Goal: Information Seeking & Learning: Find specific fact

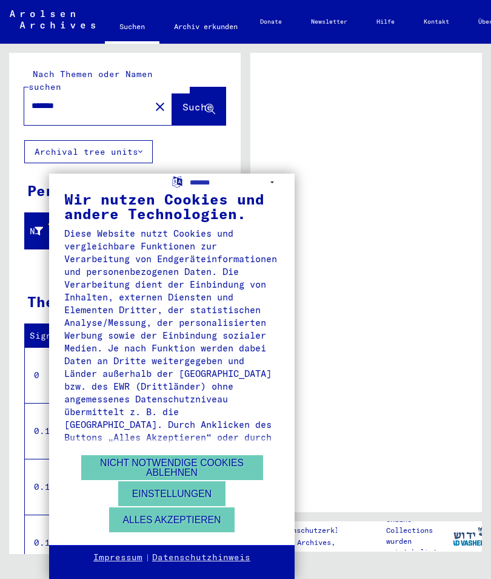
click at [179, 526] on button "Alles akzeptieren" at bounding box center [172, 519] width 126 height 25
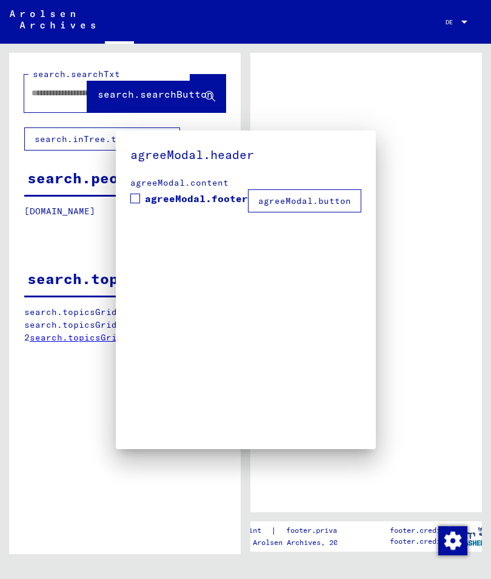
type input "*****"
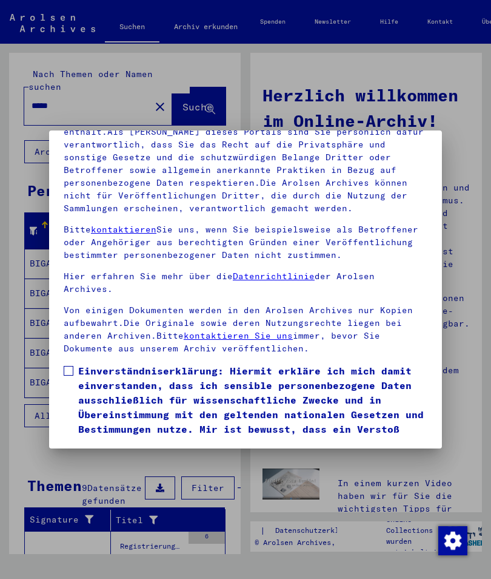
scroll to position [169, 0]
click at [77, 363] on label "Einverständniserklärung: Hiermit erkläre ich mich damit einverstanden, dass ich…" at bounding box center [246, 414] width 364 height 102
click at [132, 471] on button "Ich stimme zu" at bounding box center [110, 482] width 92 height 23
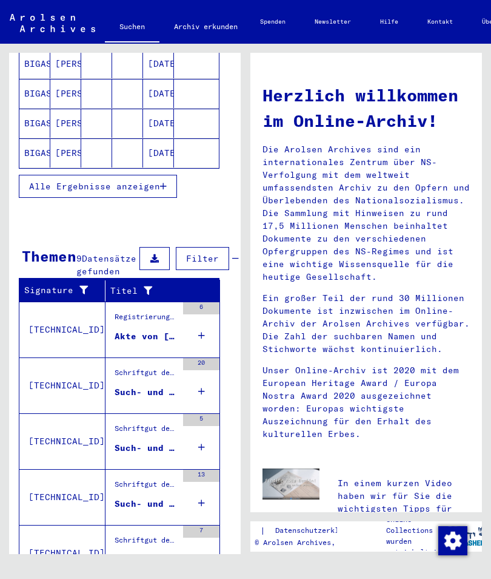
scroll to position [230, 5]
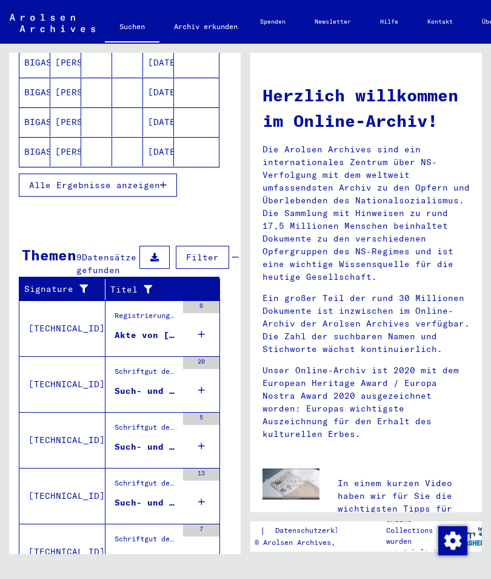
click at [156, 341] on div "Akte von [PERSON_NAME], geboren am [DEMOGRAPHIC_DATA]" at bounding box center [146, 335] width 62 height 13
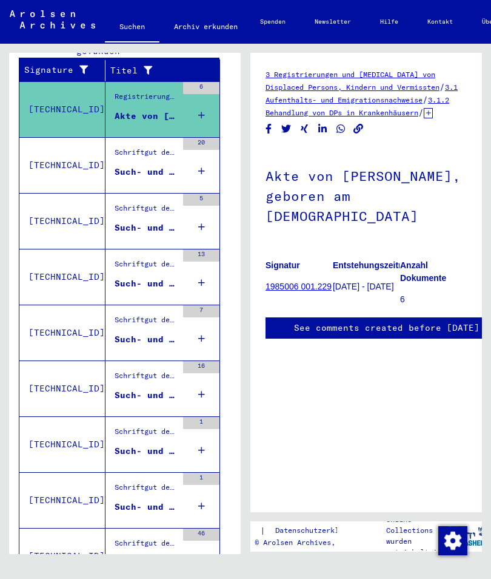
click at [165, 184] on figure "Such- und Bescheinigungsvorgang Nr. 1.035.173 für [PERSON_NAME] geboren [DEMOGR…" at bounding box center [146, 175] width 62 height 18
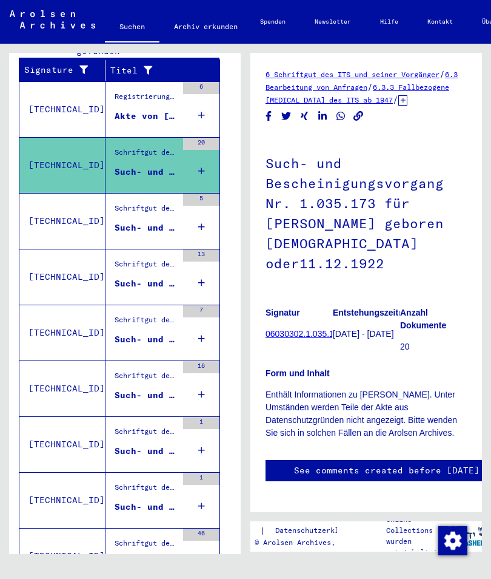
click at [152, 234] on div "Such- und Bescheinigungsvorgang Nr. 1.640.074 für [PERSON_NAME] geboren [DEMOGR…" at bounding box center [146, 227] width 62 height 13
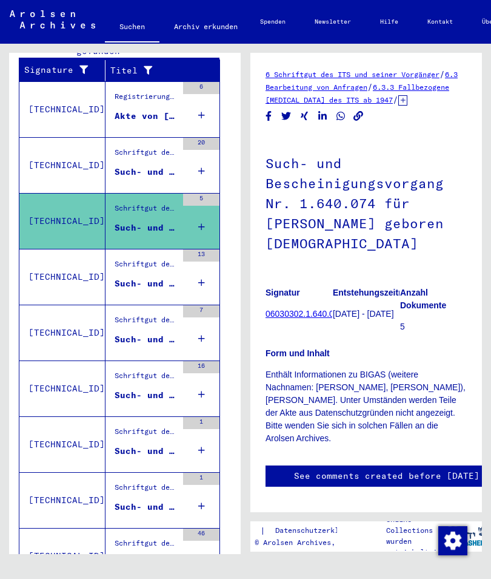
click at [151, 290] on div "Such- und Bescheinigungsvorgang Nr. 1.879.406 für [PERSON_NAME] geboren [DEMOGR…" at bounding box center [146, 283] width 62 height 13
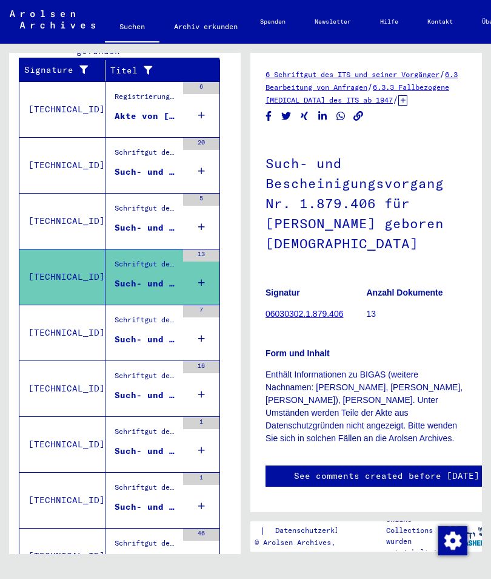
click at [154, 346] on div "Such- und Bescheinigungsvorgang Nr. 124.138 für [PERSON_NAME]" at bounding box center [146, 339] width 62 height 13
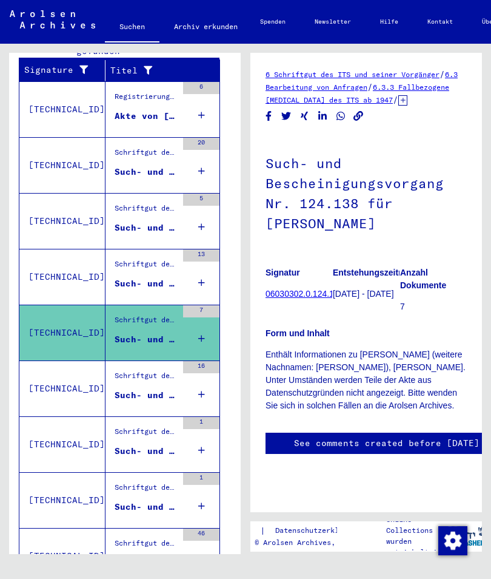
click at [156, 401] on div "Such- und Bescheinigungsvorgang Nr. 173.912 für [PERSON_NAME] geboren [DEMOGRAP…" at bounding box center [146, 395] width 62 height 13
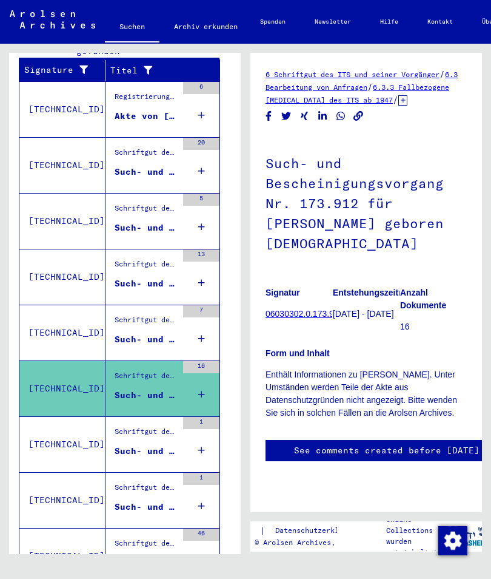
click at [166, 457] on div "Such- und Bescheinigungsvorgang Nr. 2.146.484 für [PERSON_NAME]" at bounding box center [146, 450] width 62 height 13
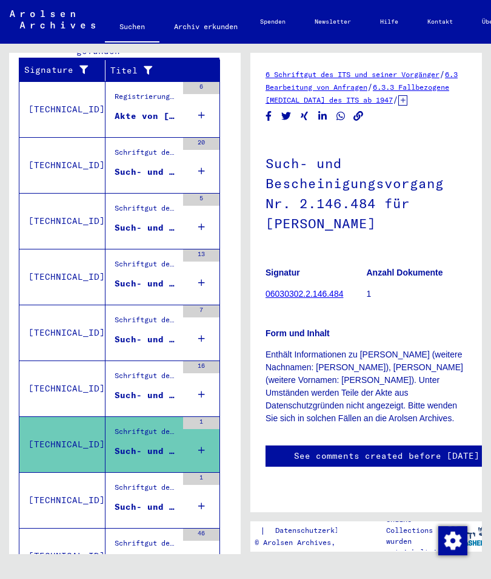
click at [153, 513] on div "Such- und Bescheinigungsvorgang Nr. 5.107.566 für [PERSON_NAME]" at bounding box center [146, 506] width 62 height 13
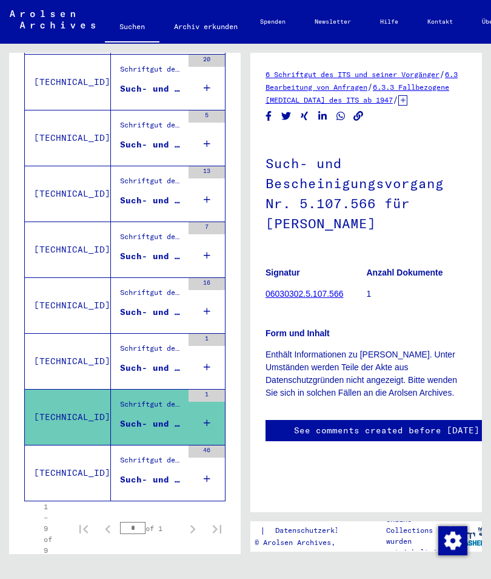
scroll to position [311, 0]
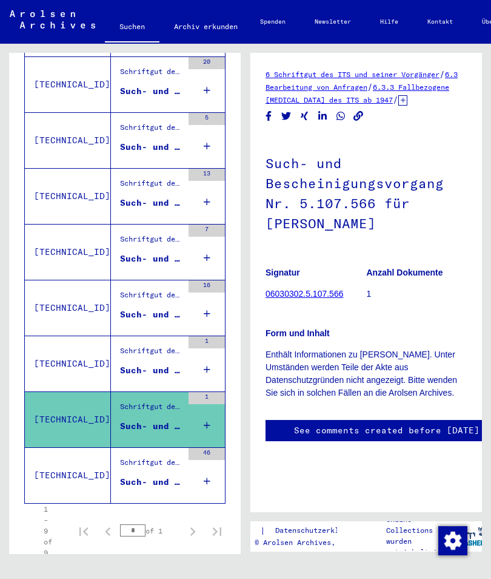
click at [171, 488] on div "Such- und Bescheinigungsvorgang Nr. 866.796 für [PERSON_NAME] geboren [DEMOGRAP…" at bounding box center [151, 481] width 62 height 13
